Goal: Transaction & Acquisition: Purchase product/service

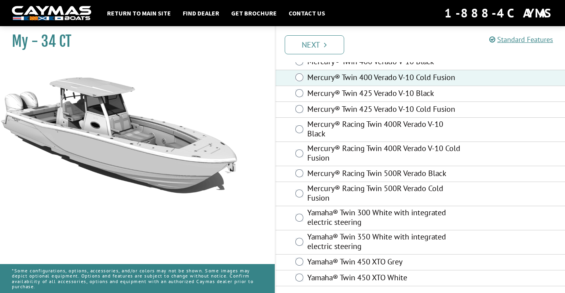
scroll to position [104, 0]
click at [305, 39] on link "Next" at bounding box center [315, 44] width 60 height 19
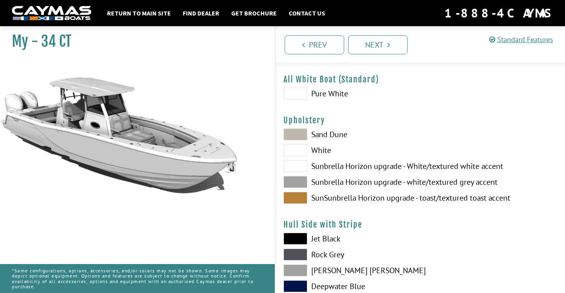
scroll to position [21, 0]
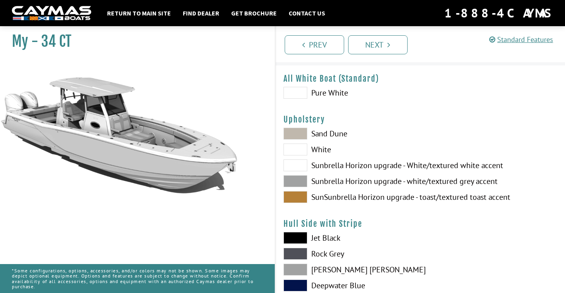
click at [294, 134] on span at bounding box center [296, 134] width 24 height 12
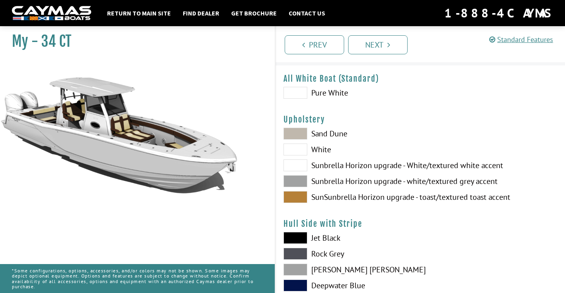
click at [296, 148] on span at bounding box center [296, 150] width 24 height 12
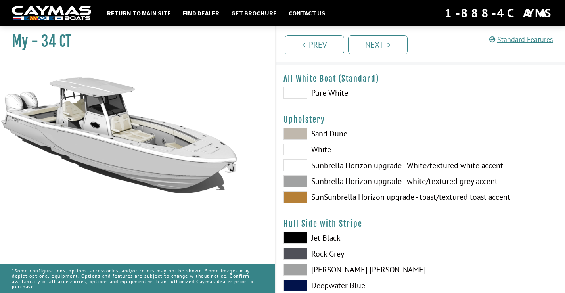
click at [296, 165] on span at bounding box center [296, 166] width 24 height 12
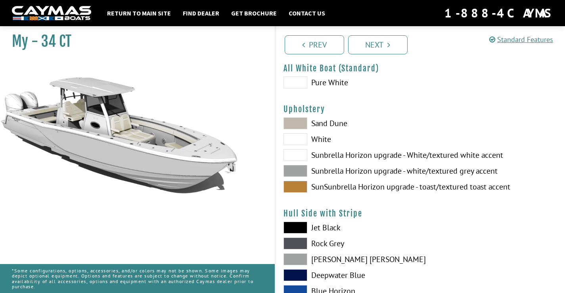
scroll to position [35, 0]
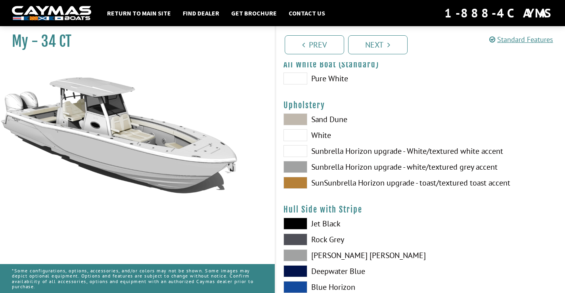
click at [295, 167] on span at bounding box center [296, 167] width 24 height 12
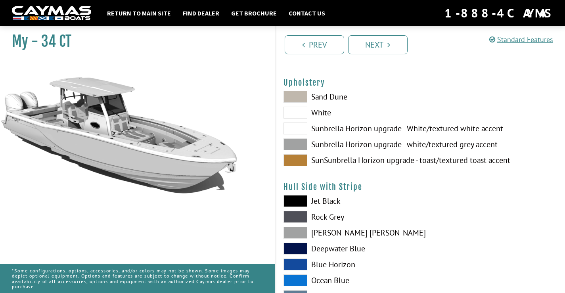
scroll to position [61, 0]
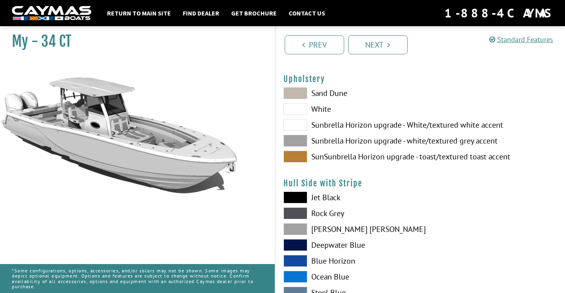
click at [296, 155] on span at bounding box center [296, 157] width 24 height 12
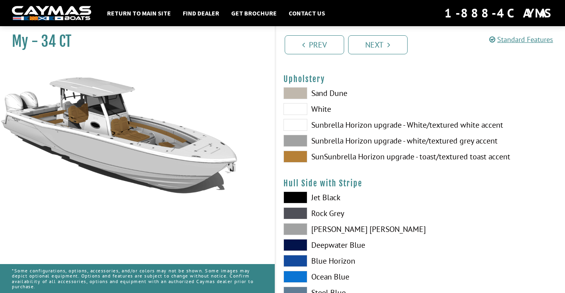
click at [296, 136] on span at bounding box center [296, 141] width 24 height 12
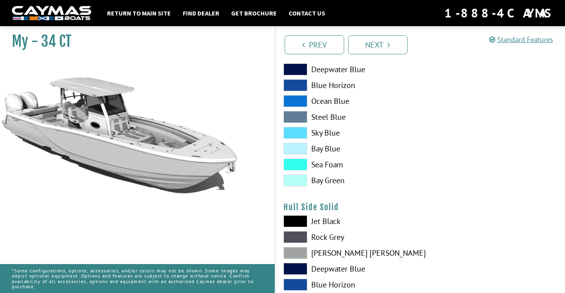
scroll to position [238, 0]
click at [296, 165] on span at bounding box center [296, 164] width 24 height 12
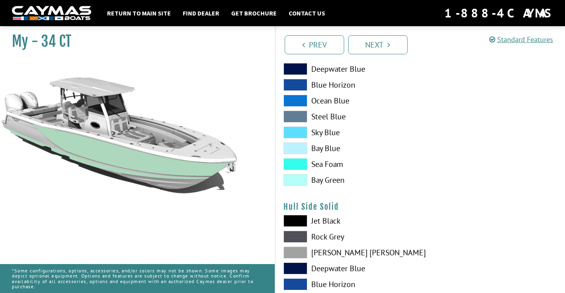
click at [298, 179] on span at bounding box center [296, 180] width 24 height 12
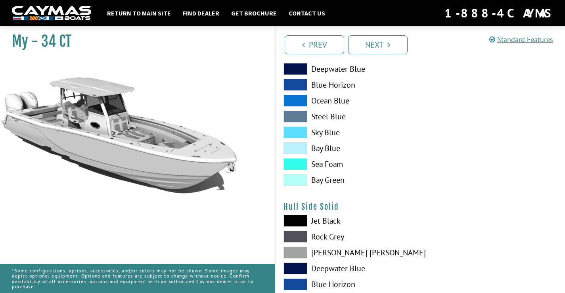
click at [295, 144] on span at bounding box center [296, 148] width 24 height 12
click at [296, 130] on span at bounding box center [296, 133] width 24 height 12
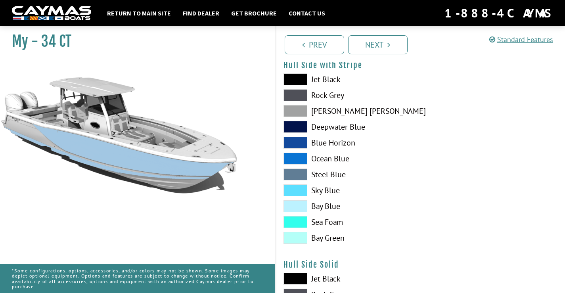
scroll to position [180, 0]
click at [296, 127] on span at bounding box center [296, 127] width 24 height 12
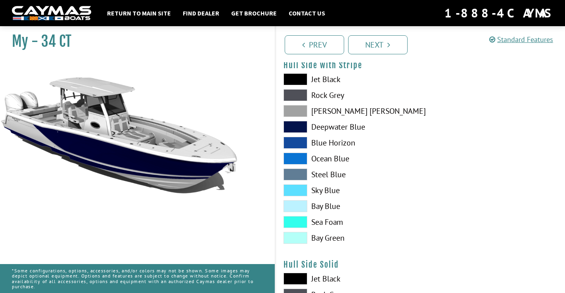
click at [302, 194] on span at bounding box center [296, 190] width 24 height 12
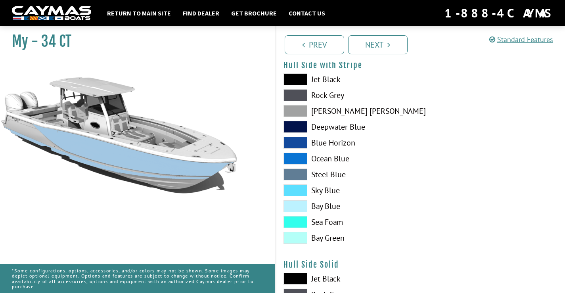
click at [298, 171] on span at bounding box center [296, 175] width 24 height 12
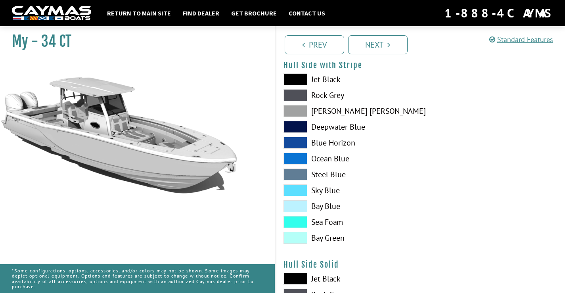
click at [297, 158] on span at bounding box center [296, 159] width 24 height 12
click at [296, 140] on span at bounding box center [296, 143] width 24 height 12
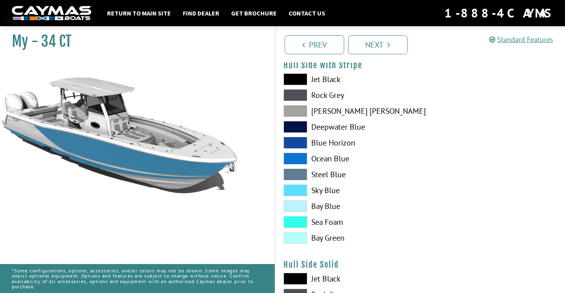
click at [295, 156] on span at bounding box center [296, 159] width 24 height 12
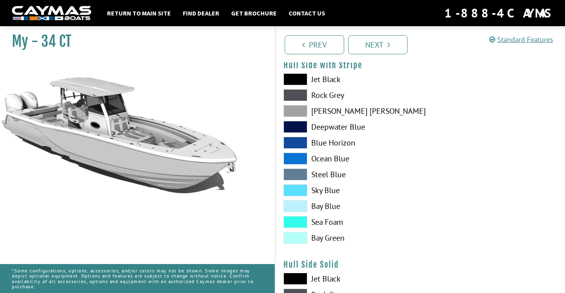
click at [295, 156] on span at bounding box center [296, 159] width 24 height 12
click at [296, 189] on span at bounding box center [296, 190] width 24 height 12
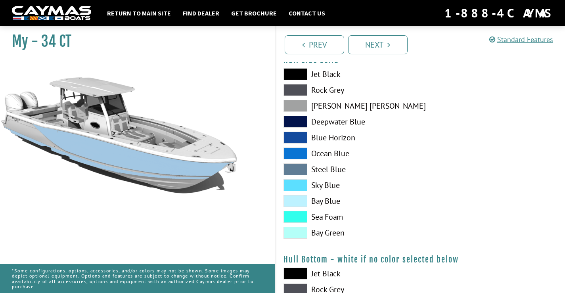
scroll to position [387, 0]
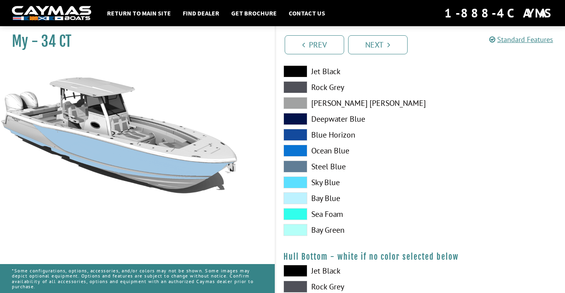
click at [296, 180] on span at bounding box center [296, 183] width 24 height 12
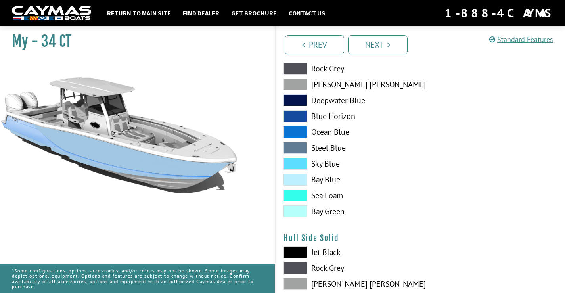
scroll to position [160, 0]
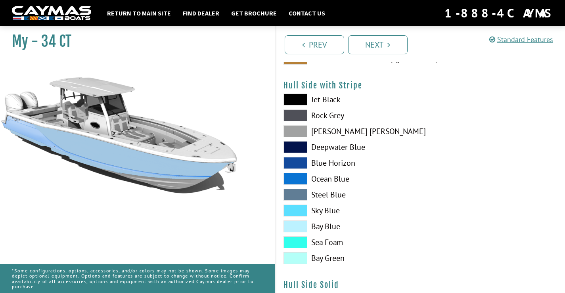
click at [296, 180] on span at bounding box center [296, 179] width 24 height 12
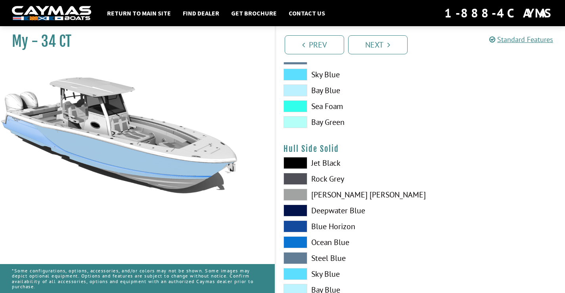
scroll to position [296, 0]
click at [298, 240] on span at bounding box center [296, 242] width 24 height 12
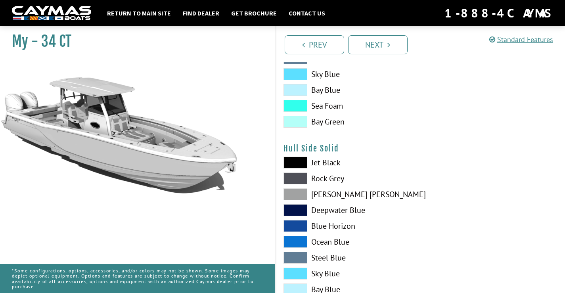
click at [298, 240] on span at bounding box center [296, 242] width 24 height 12
click at [293, 73] on span at bounding box center [296, 74] width 24 height 12
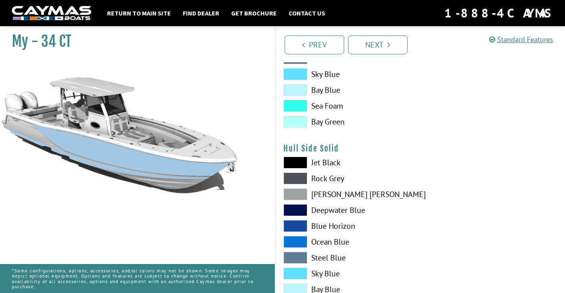
click at [301, 271] on span at bounding box center [296, 274] width 24 height 12
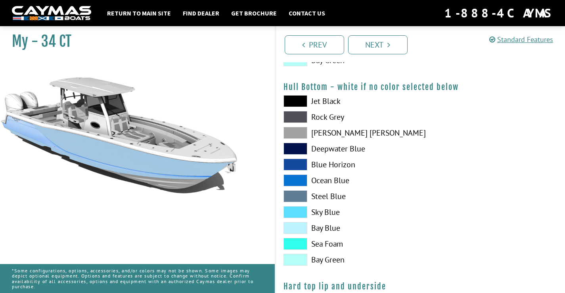
scroll to position [558, 0]
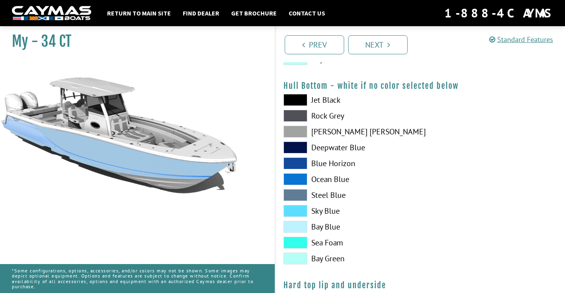
click at [289, 100] on span at bounding box center [296, 100] width 24 height 12
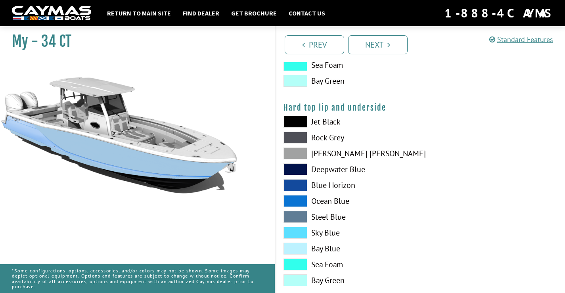
scroll to position [737, 0]
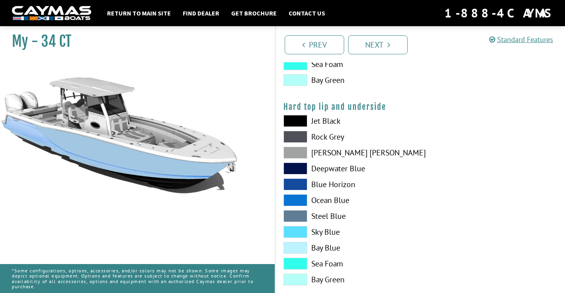
click at [298, 185] on span at bounding box center [296, 185] width 24 height 12
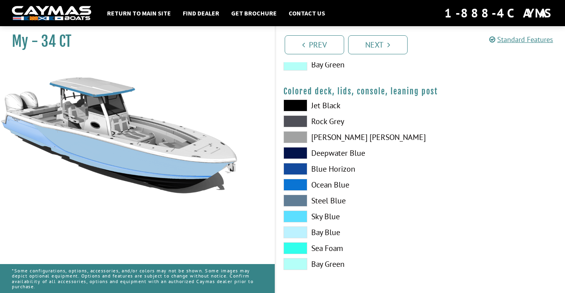
scroll to position [952, 0]
click at [297, 184] on span at bounding box center [296, 185] width 24 height 12
click at [378, 45] on link "Next" at bounding box center [378, 44] width 60 height 19
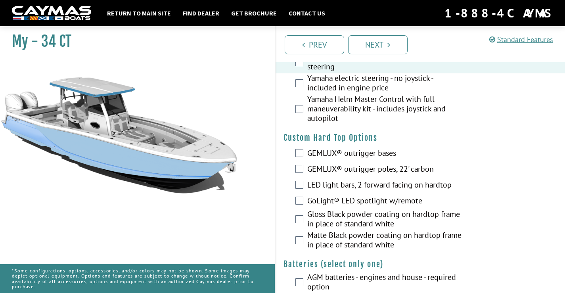
scroll to position [71, 0]
click at [304, 165] on div "GEMLUX® outrigger poles, 22' carbon" at bounding box center [421, 169] width 290 height 16
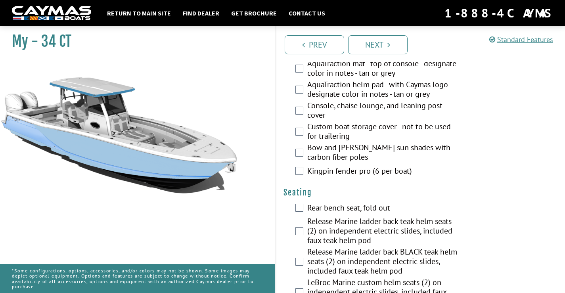
scroll to position [635, 0]
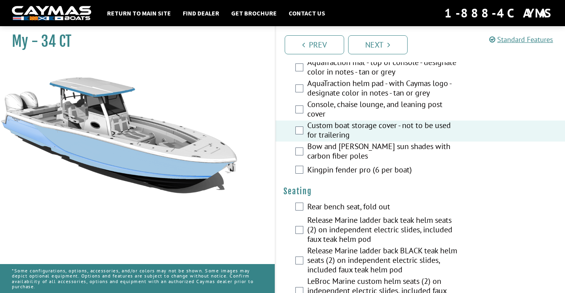
click at [295, 110] on div "Console, chaise lounge, and leaning post cover" at bounding box center [421, 110] width 290 height 21
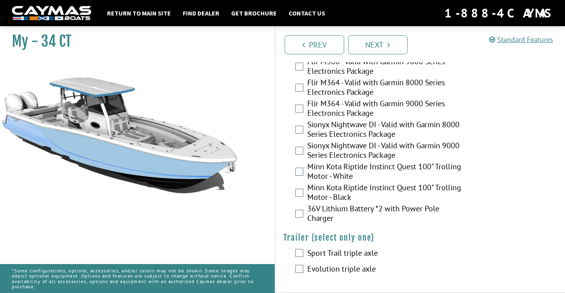
scroll to position [1731, 0]
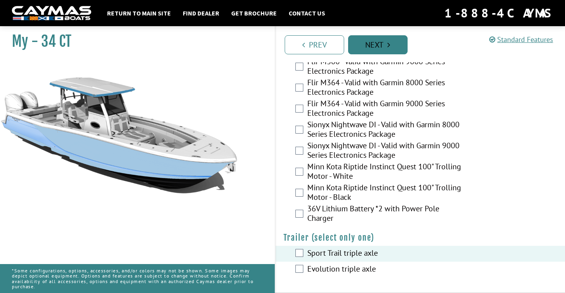
click at [386, 43] on link "Next" at bounding box center [378, 44] width 60 height 19
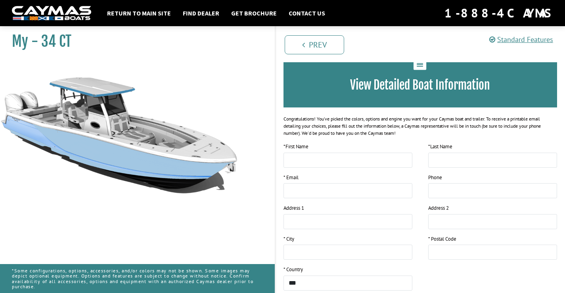
scroll to position [52, 0]
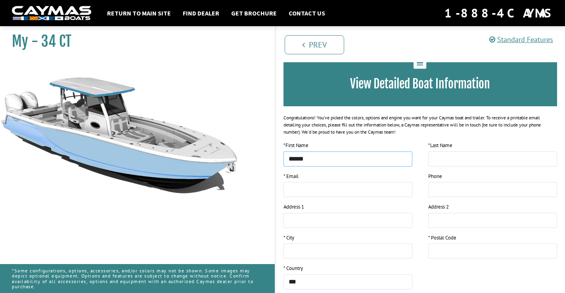
type input "*****"
type input "********"
type input "**********"
type input "*"
type input "**********"
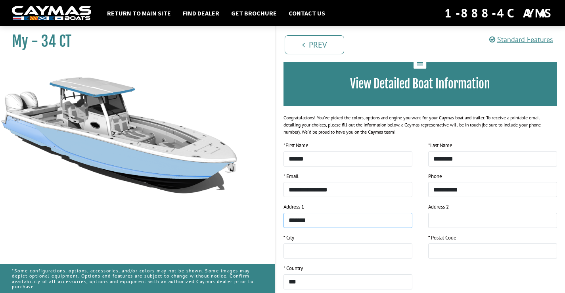
type input "********"
type input "**********"
type input "*****"
drag, startPoint x: 345, startPoint y: 220, endPoint x: 274, endPoint y: 221, distance: 70.6
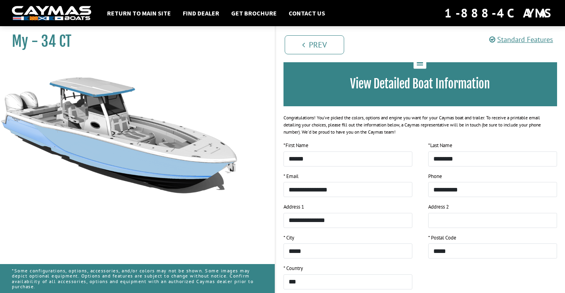
click at [274, 221] on div "My - 34 CT 1." at bounding box center [282, 179] width 581 height 418
type input "**********"
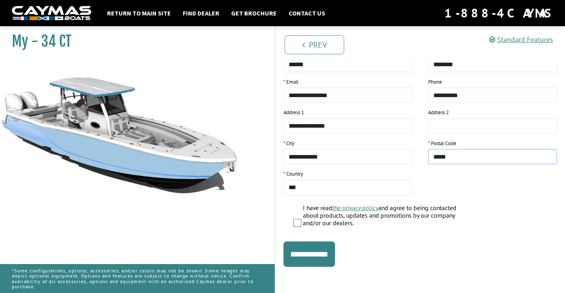
scroll to position [146, 0]
type input "*****"
click at [304, 259] on input "**********" at bounding box center [310, 254] width 52 height 25
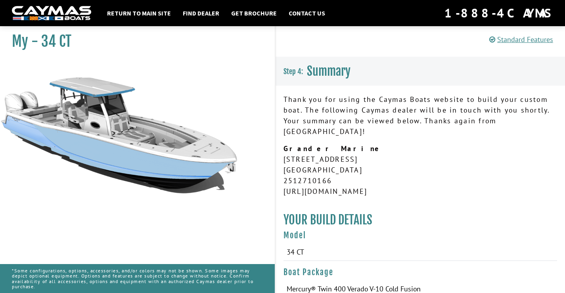
scroll to position [0, 0]
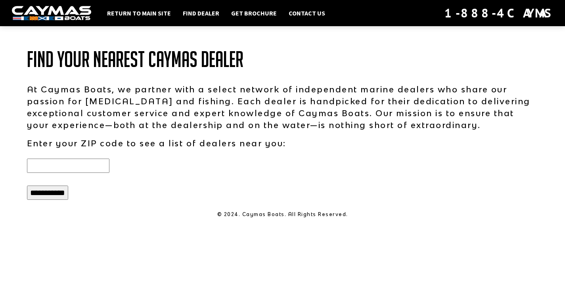
click at [54, 168] on input "text" at bounding box center [68, 166] width 83 height 14
type input "*****"
click at [48, 194] on input "**********" at bounding box center [47, 193] width 41 height 14
